Goal: Browse casually: Explore the website without a specific task or goal

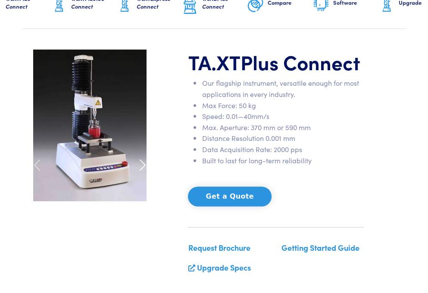
scroll to position [114, 0]
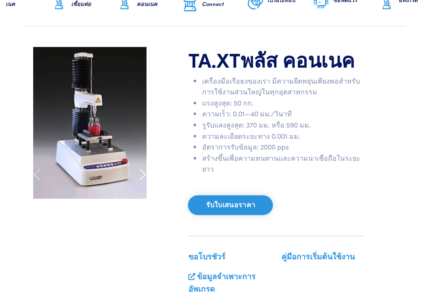
click at [144, 181] on span at bounding box center [143, 175] width 14 height 14
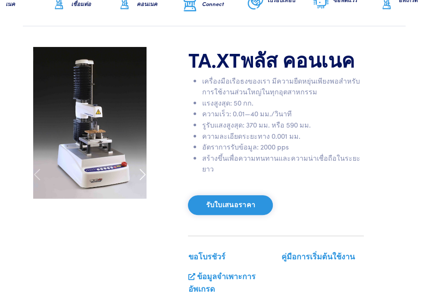
click at [143, 181] on span at bounding box center [143, 175] width 14 height 14
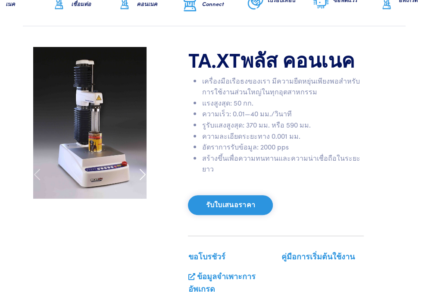
click at [143, 181] on span at bounding box center [143, 175] width 14 height 14
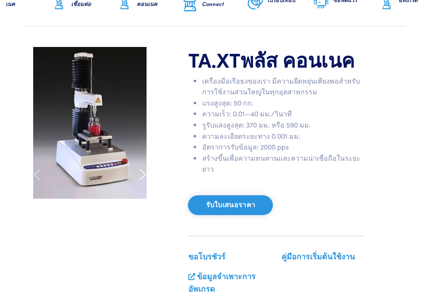
click at [143, 181] on span at bounding box center [143, 175] width 14 height 14
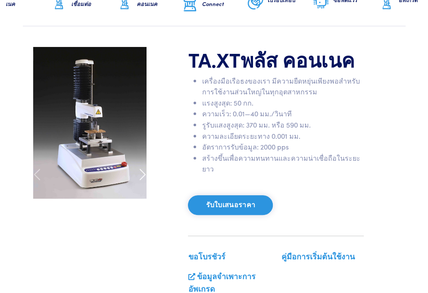
click at [143, 181] on span at bounding box center [143, 175] width 14 height 14
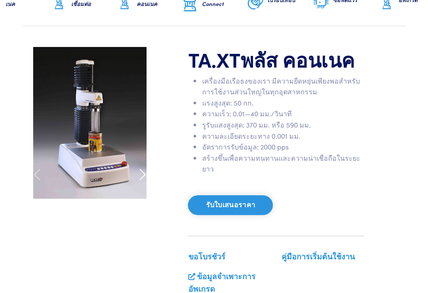
click at [143, 181] on span at bounding box center [143, 175] width 14 height 14
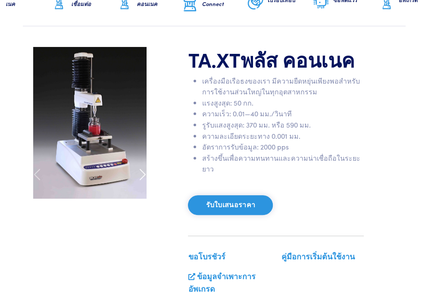
click at [143, 181] on span at bounding box center [143, 175] width 14 height 14
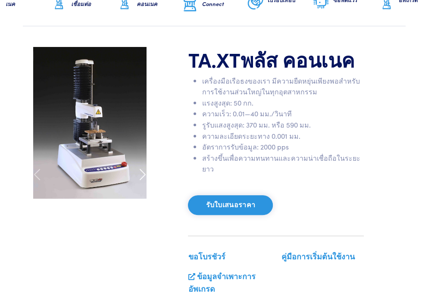
click at [143, 181] on span at bounding box center [143, 175] width 14 height 14
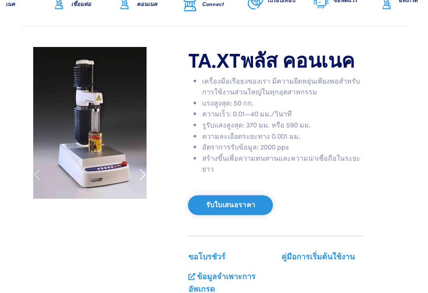
click at [143, 181] on span at bounding box center [143, 175] width 14 height 14
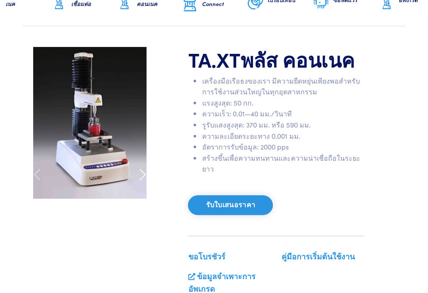
click at [143, 181] on span at bounding box center [143, 175] width 14 height 14
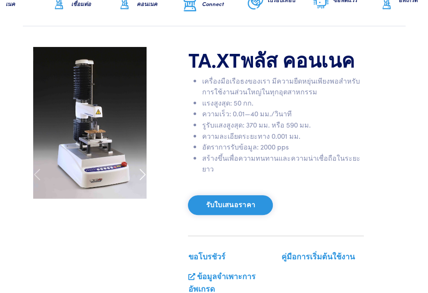
click at [143, 181] on span at bounding box center [143, 175] width 14 height 14
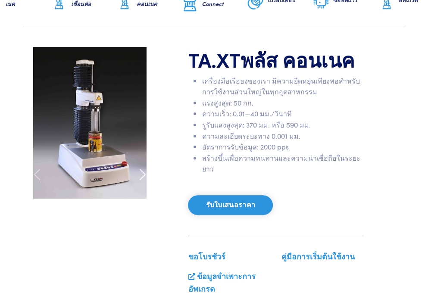
click at [143, 181] on span at bounding box center [143, 175] width 14 height 14
